Goal: Information Seeking & Learning: Compare options

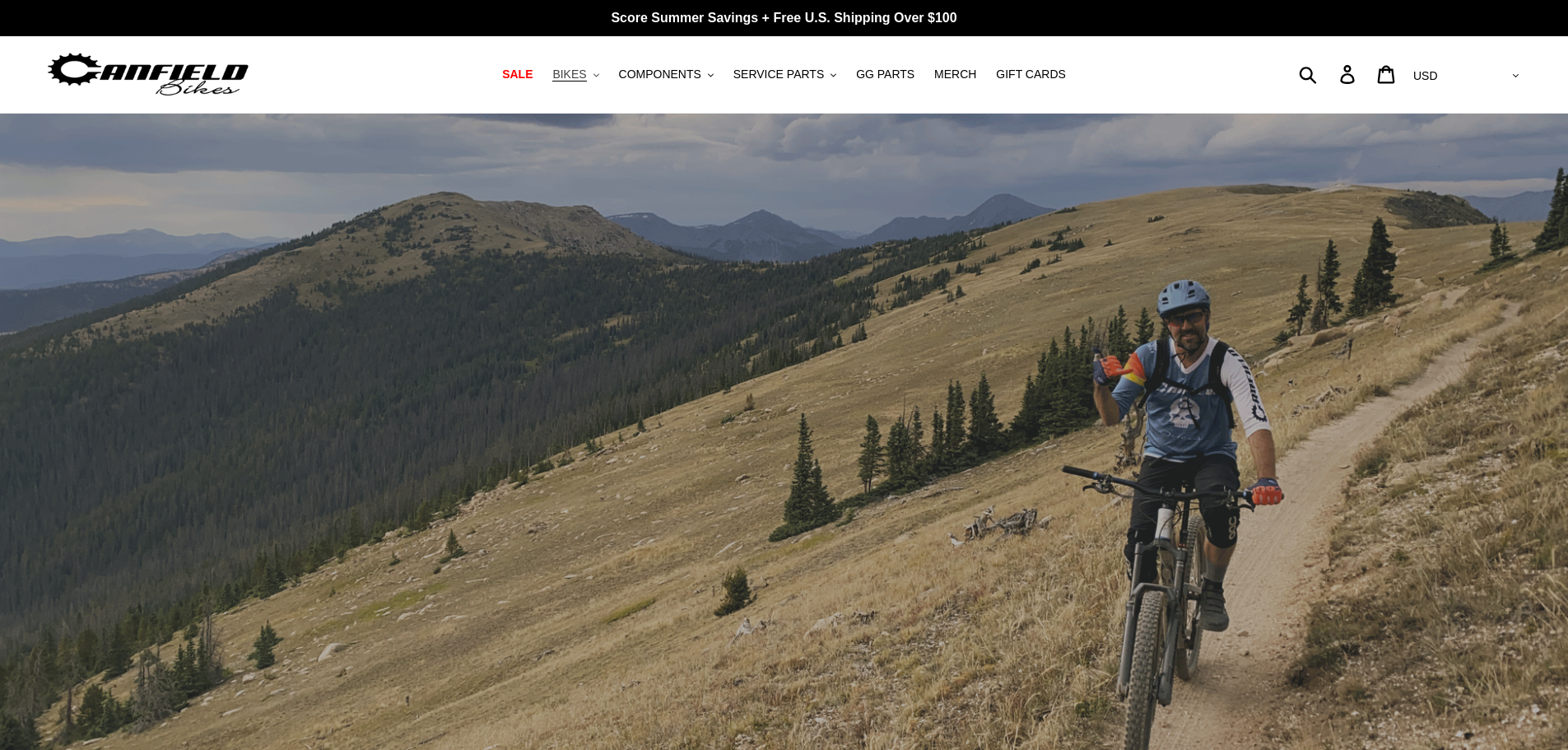
click at [586, 78] on span "BIKES" at bounding box center [569, 75] width 33 height 14
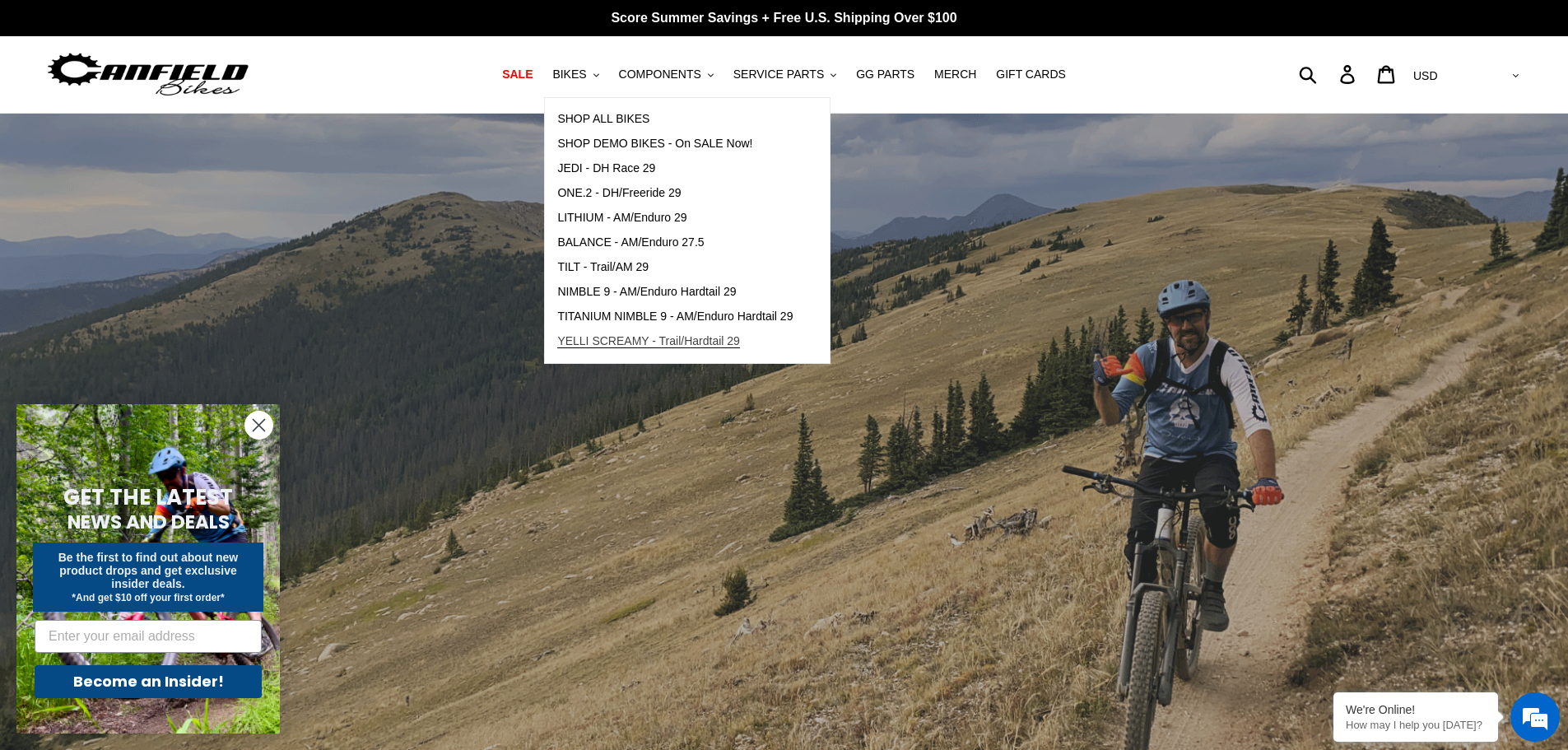
click at [642, 338] on span "YELLI SCREAMY - Trail/Hardtail 29" at bounding box center [648, 341] width 183 height 14
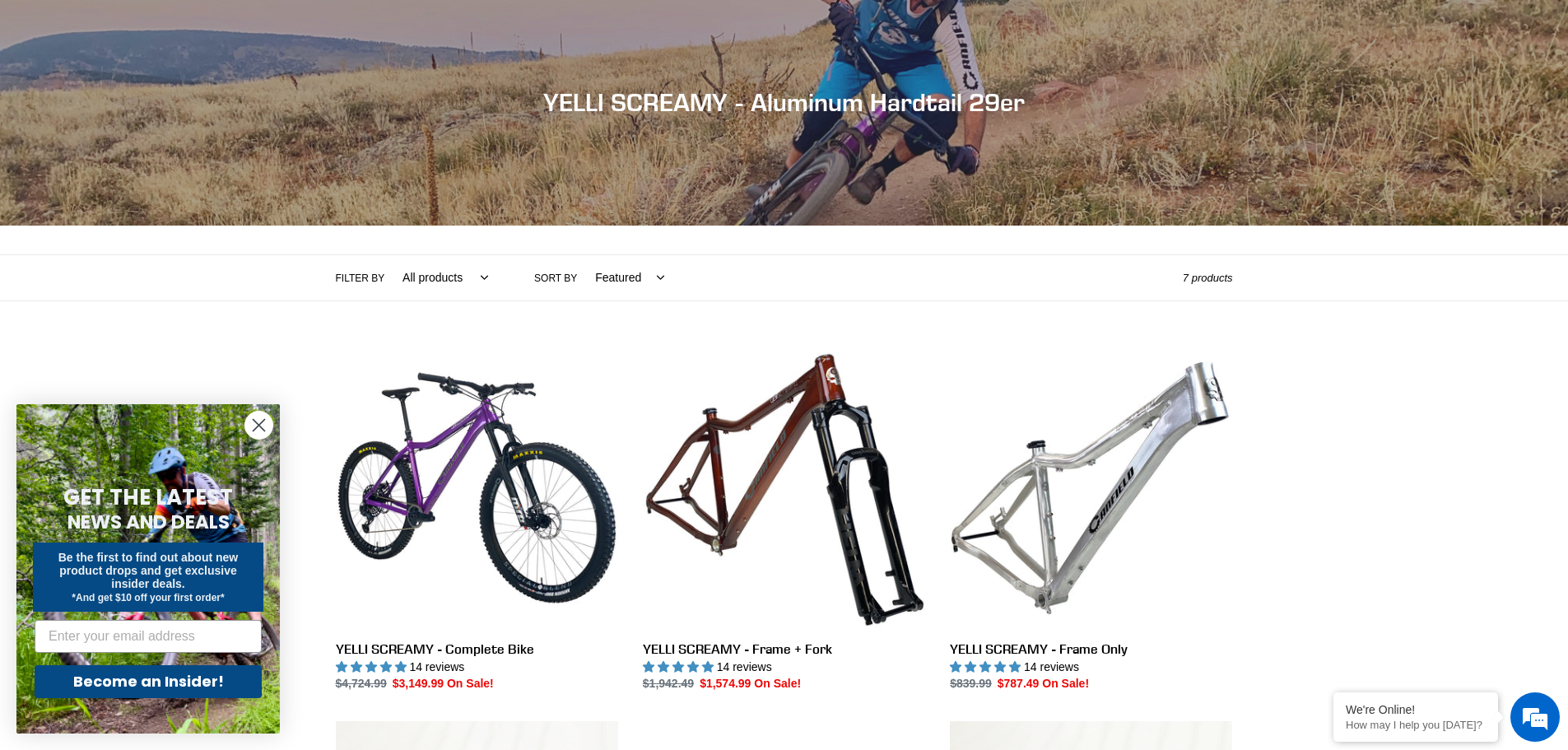
scroll to position [165, 0]
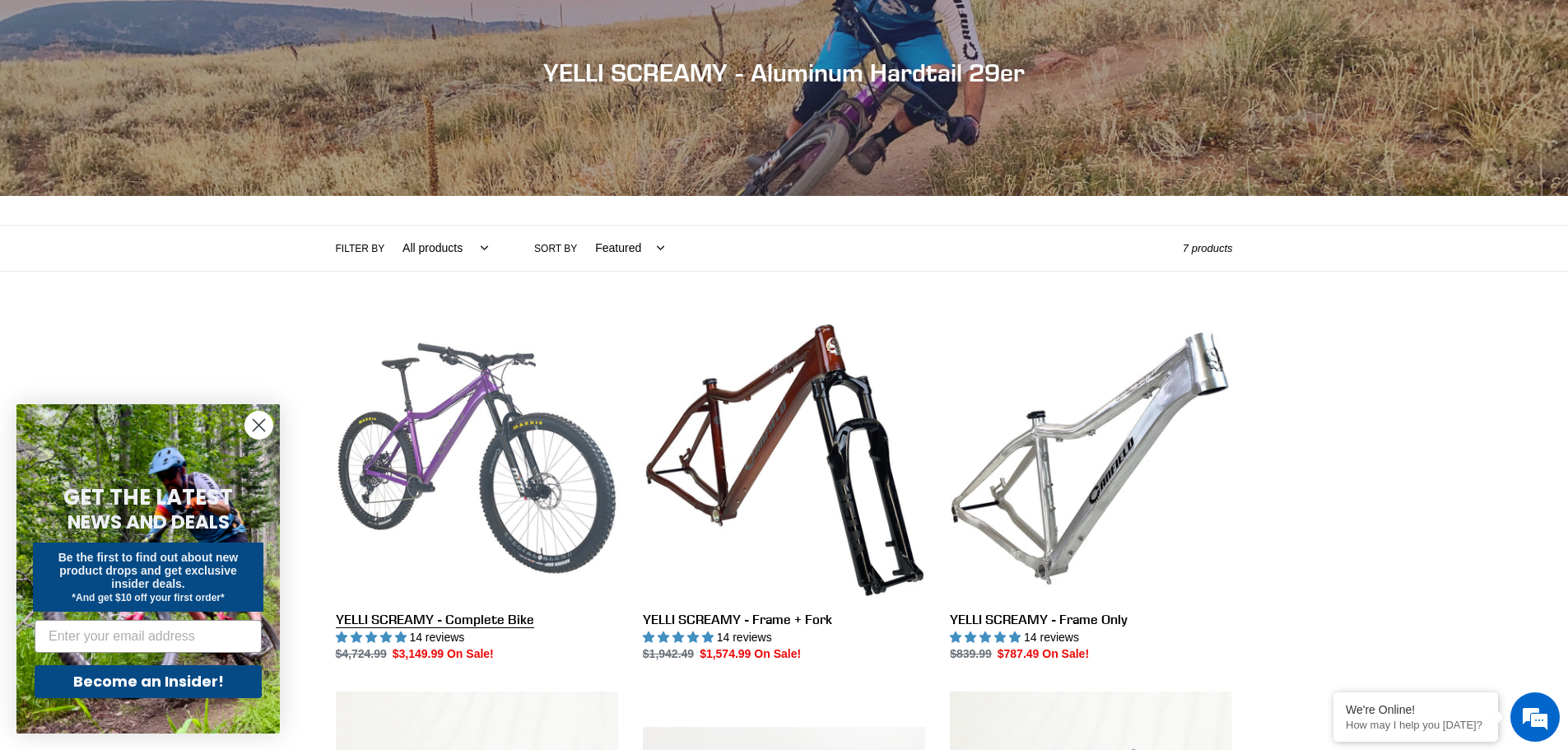
click at [499, 451] on link "YELLI SCREAMY - Complete Bike" at bounding box center [476, 490] width 282 height 347
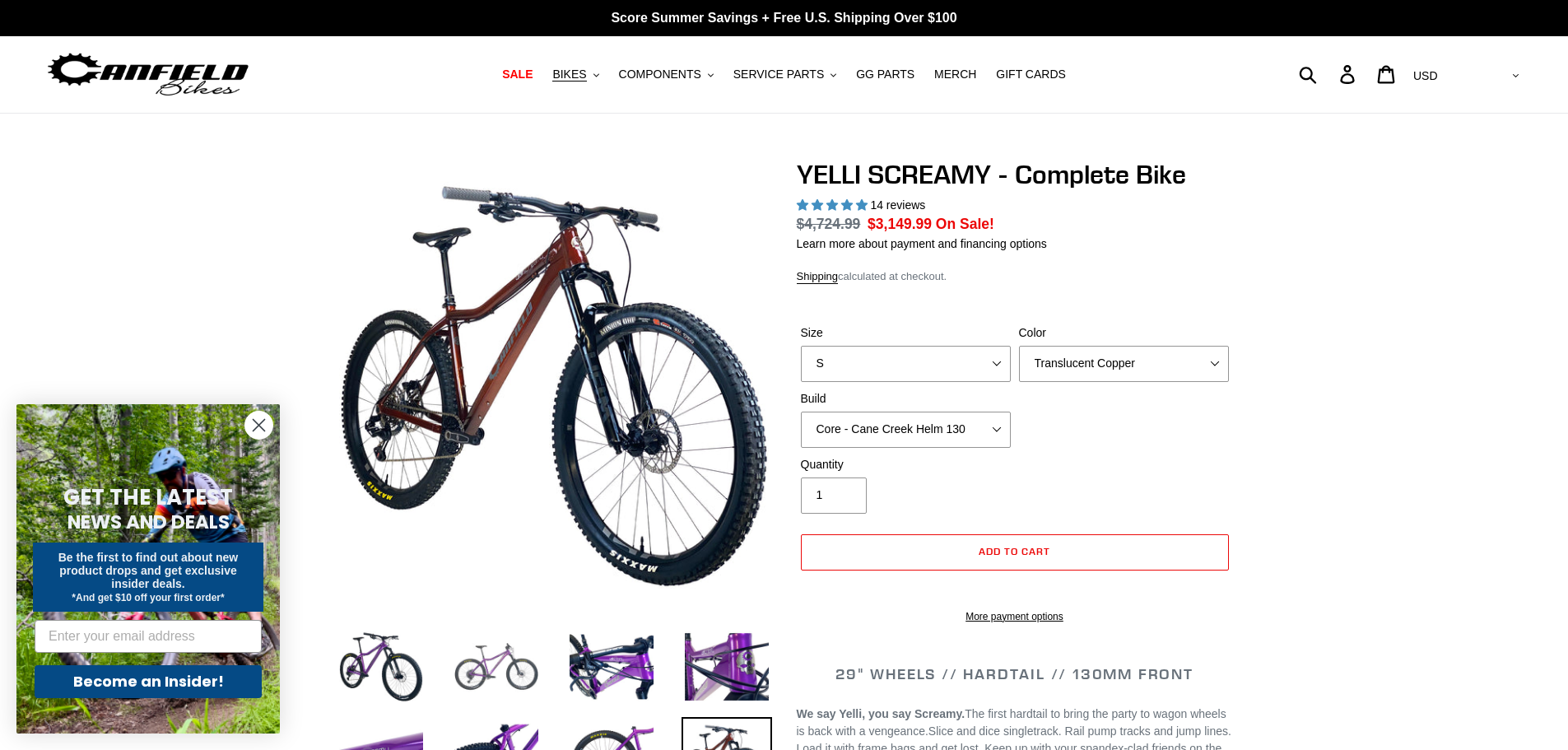
click at [473, 670] on img at bounding box center [497, 667] width 91 height 91
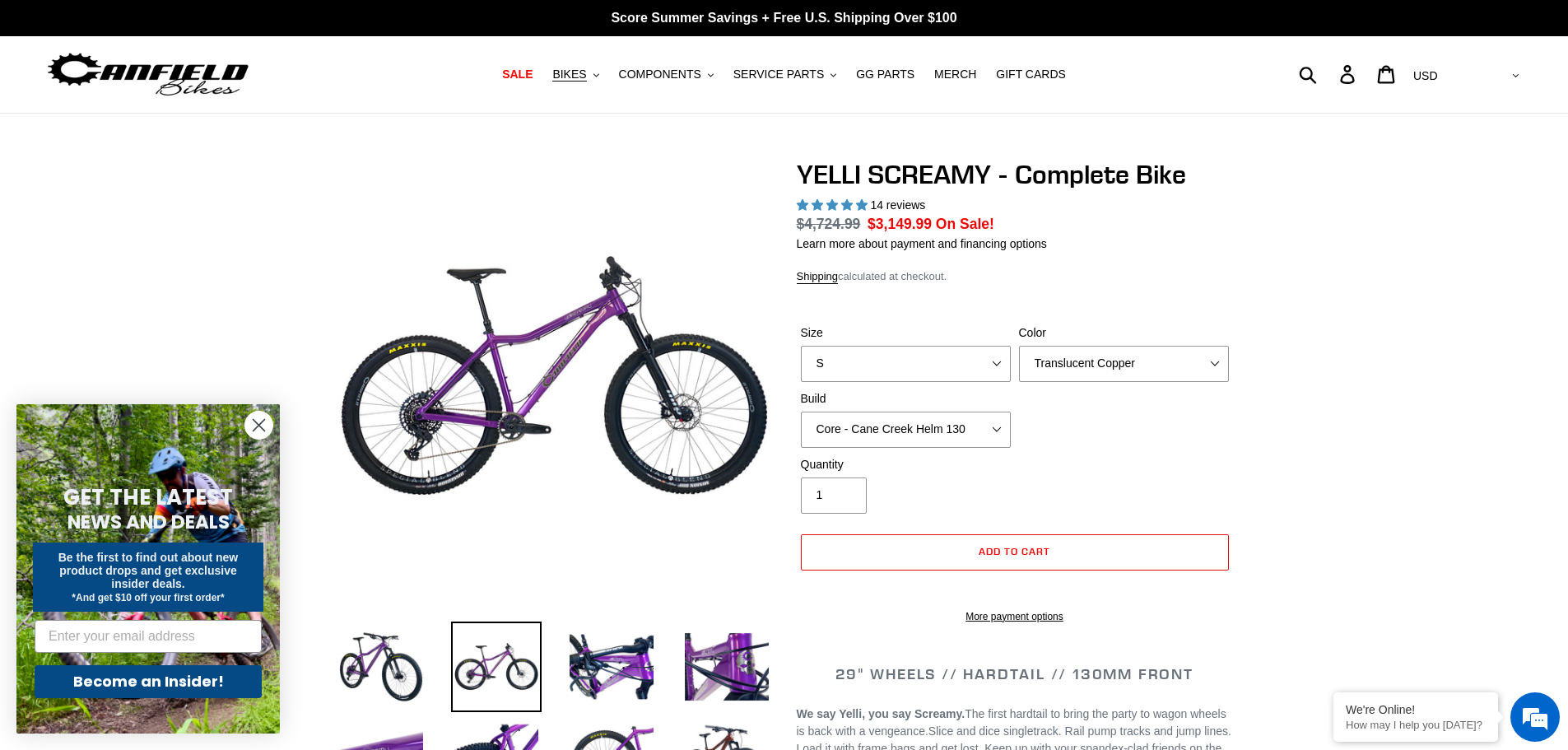
click at [254, 427] on circle "Close dialog" at bounding box center [259, 426] width 27 height 27
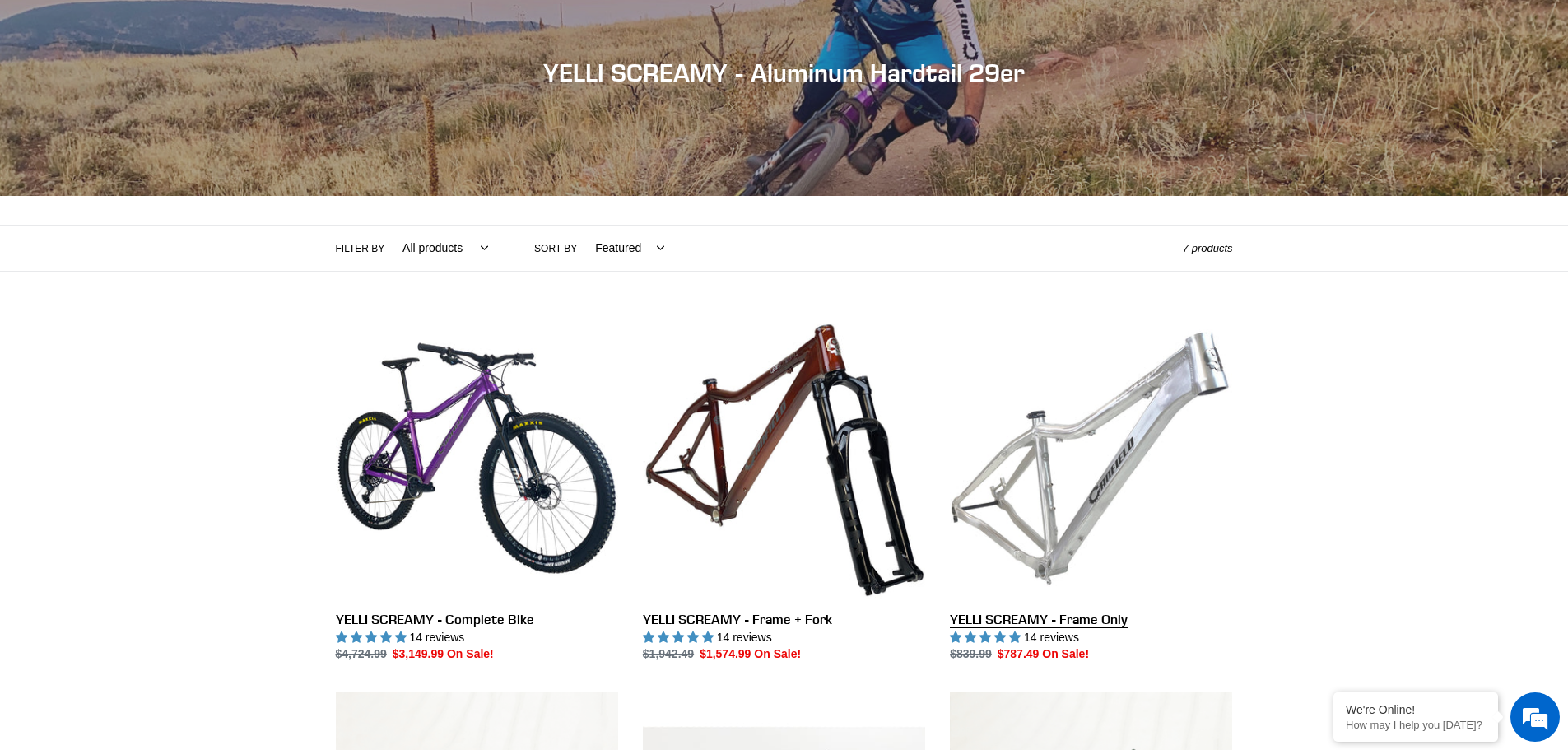
click at [1106, 428] on link "YELLI SCREAMY - Frame Only" at bounding box center [1091, 490] width 282 height 347
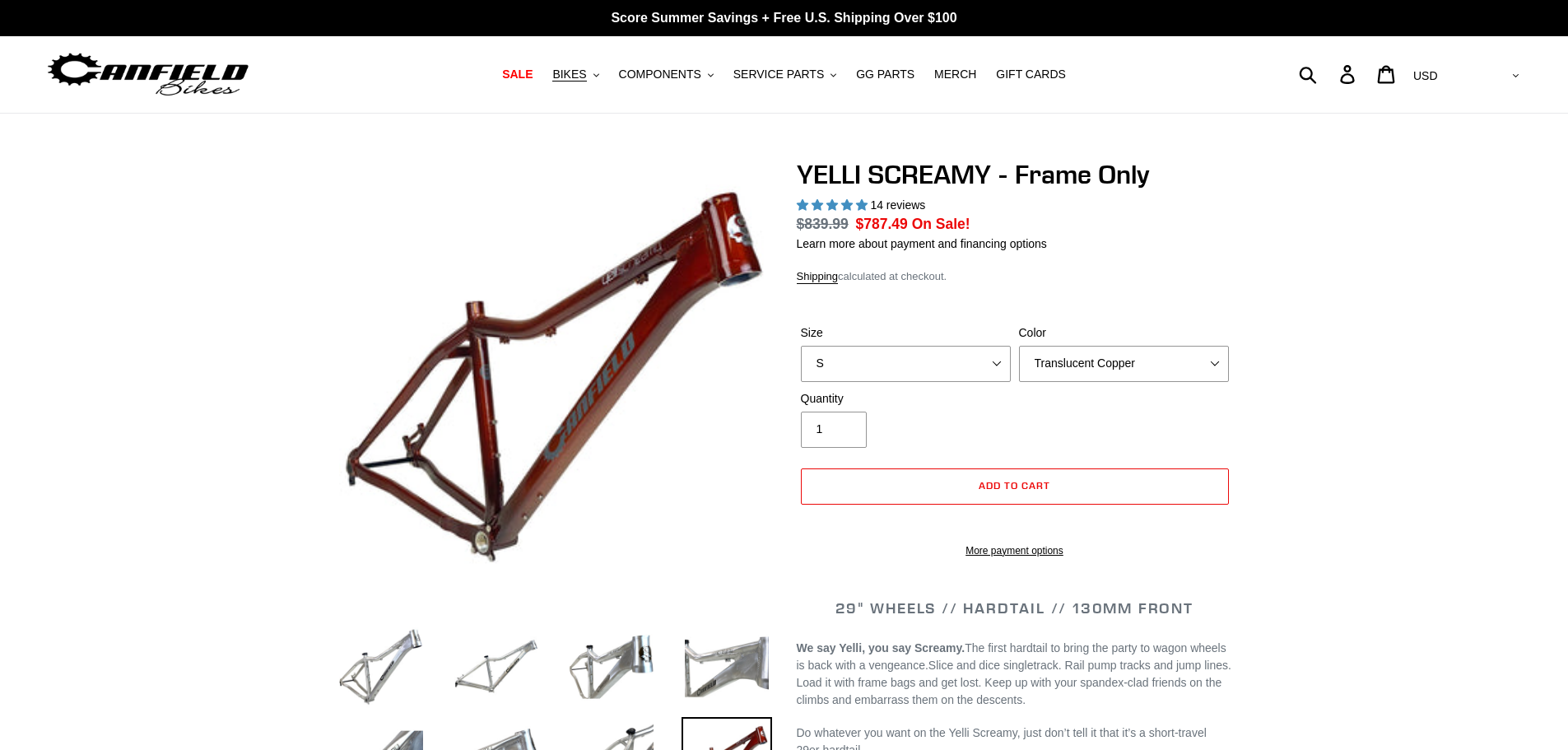
select select "highest-rating"
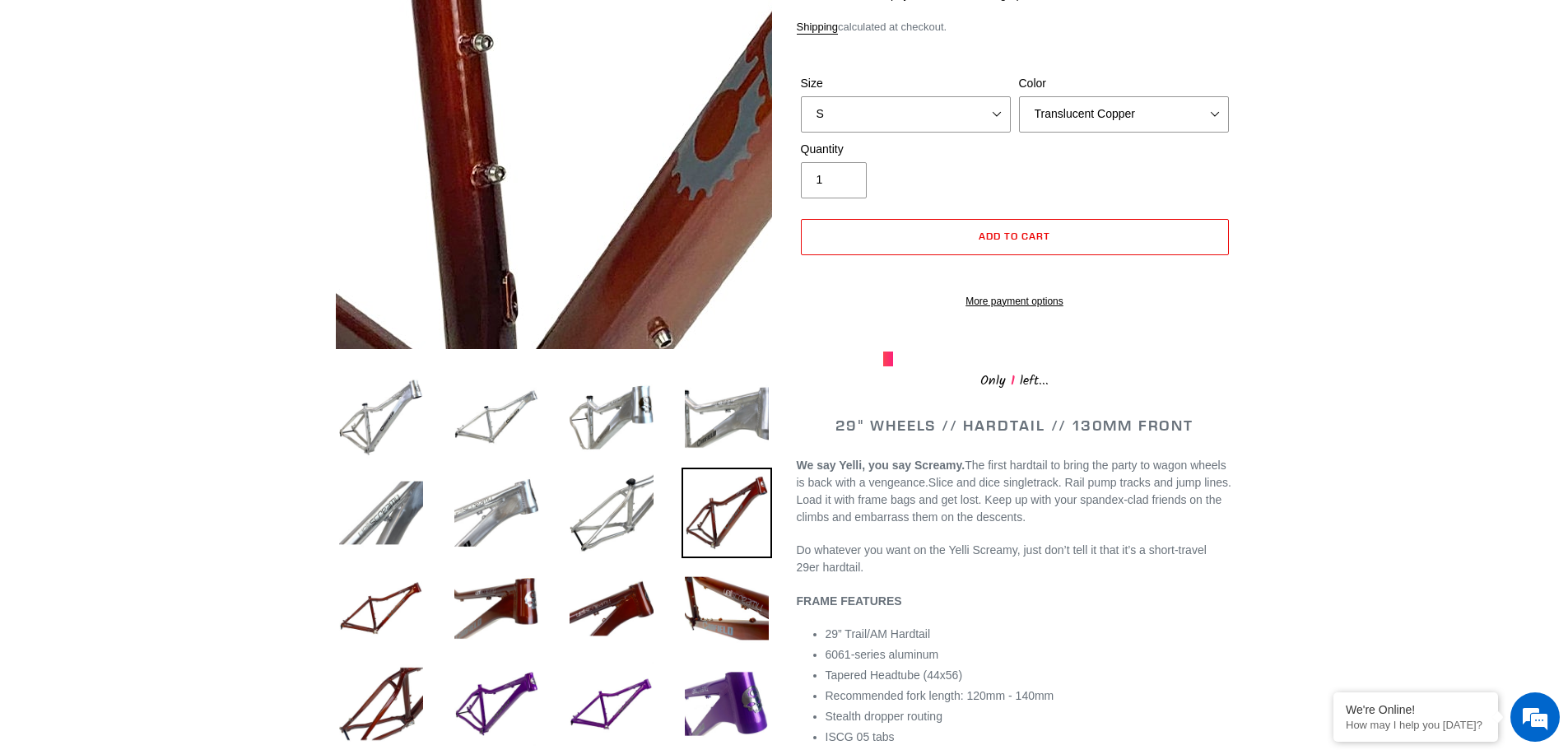
scroll to position [247, 0]
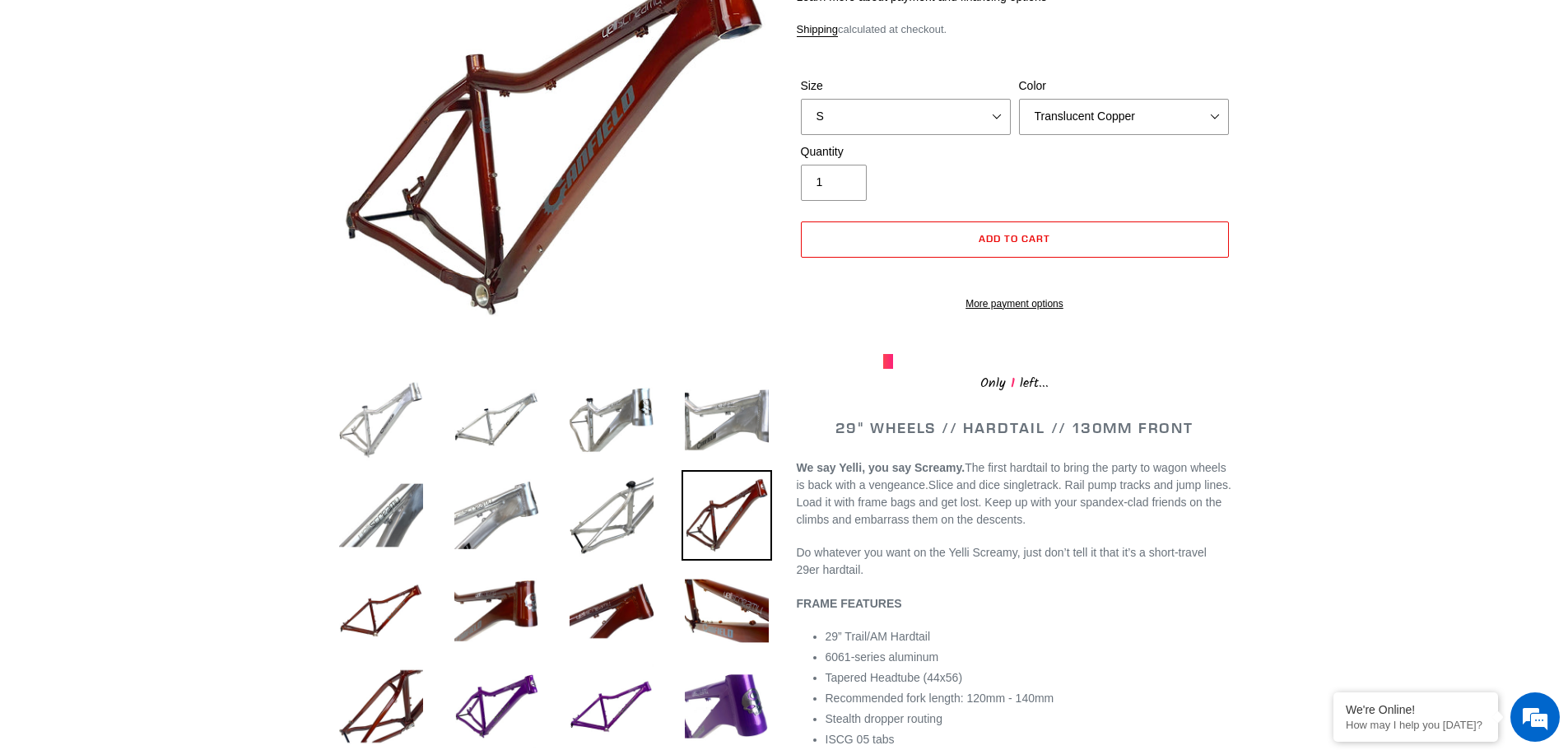
click at [376, 418] on img at bounding box center [381, 420] width 91 height 91
